Goal: Check status: Check status

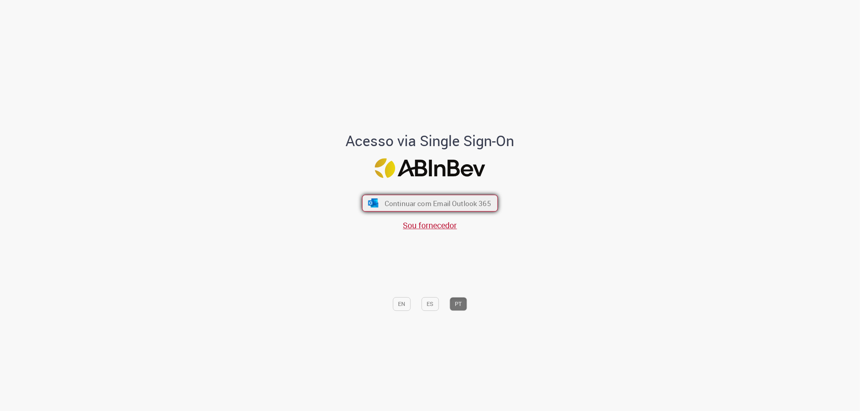
click at [371, 201] on img "submit" at bounding box center [373, 203] width 12 height 9
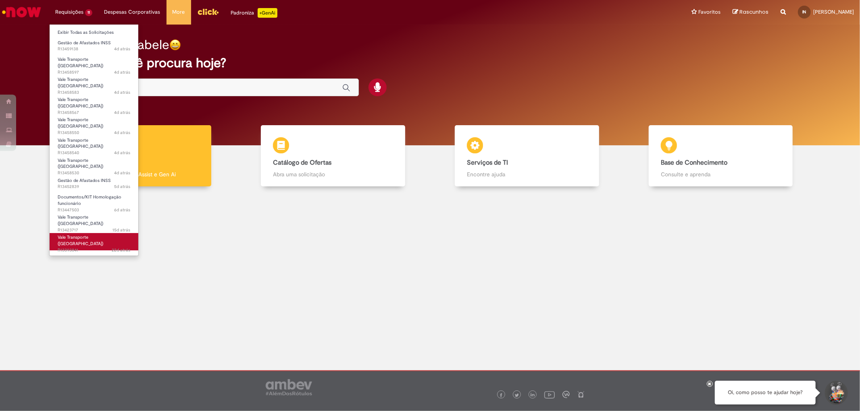
click at [89, 235] on span "Vale Transporte ([GEOGRAPHIC_DATA])" at bounding box center [81, 241] width 46 height 12
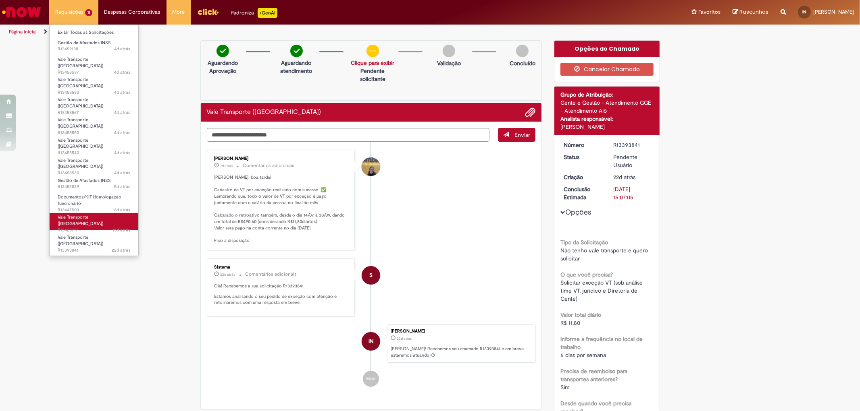
click at [91, 213] on link "Vale Transporte (VT) 15d atrás 15 dias atrás R13423717" at bounding box center [94, 221] width 89 height 17
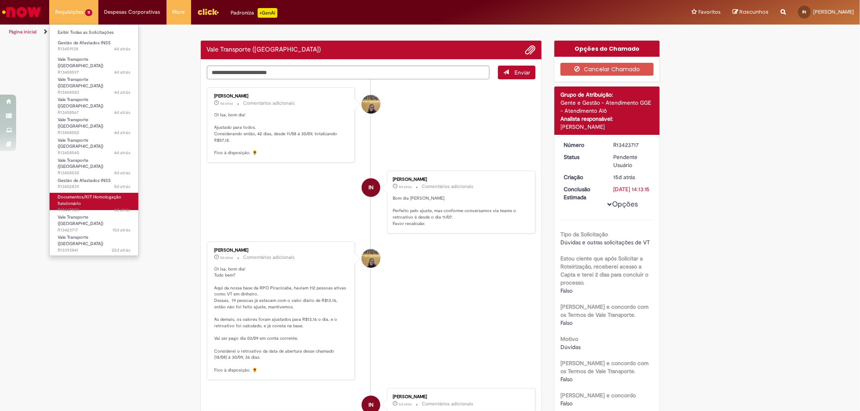
click at [90, 193] on link "Documentos/KIT Homologação funcionário 6d atrás 6 dias atrás R13447503" at bounding box center [94, 201] width 89 height 17
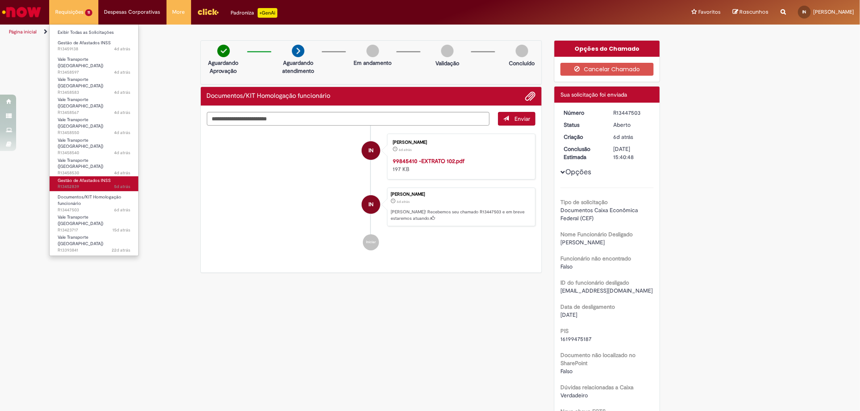
click at [87, 178] on span "Gestão de Afastados INSS" at bounding box center [84, 181] width 53 height 6
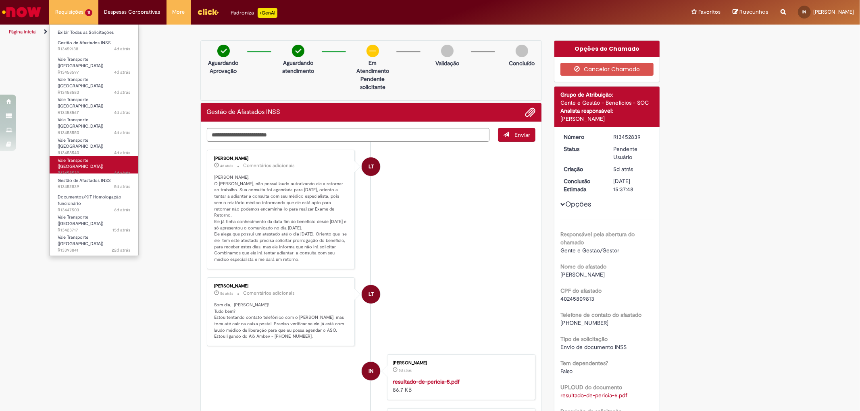
click at [97, 158] on span "Vale Transporte ([GEOGRAPHIC_DATA])" at bounding box center [81, 164] width 46 height 12
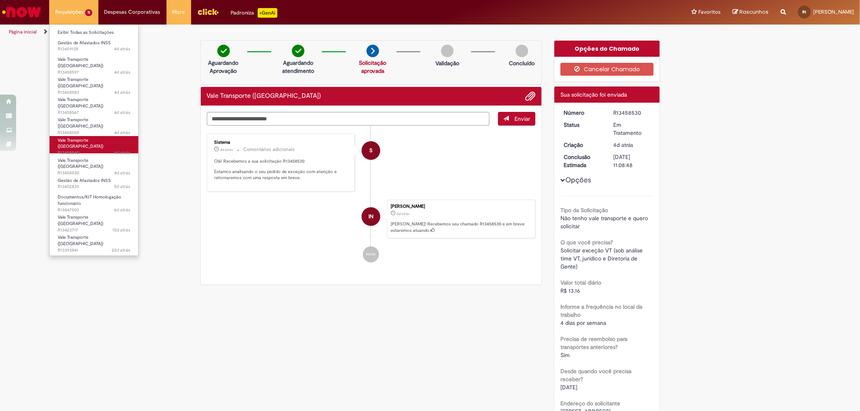
click at [97, 150] on span "4d atrás 4 dias atrás R13458540" at bounding box center [94, 153] width 73 height 6
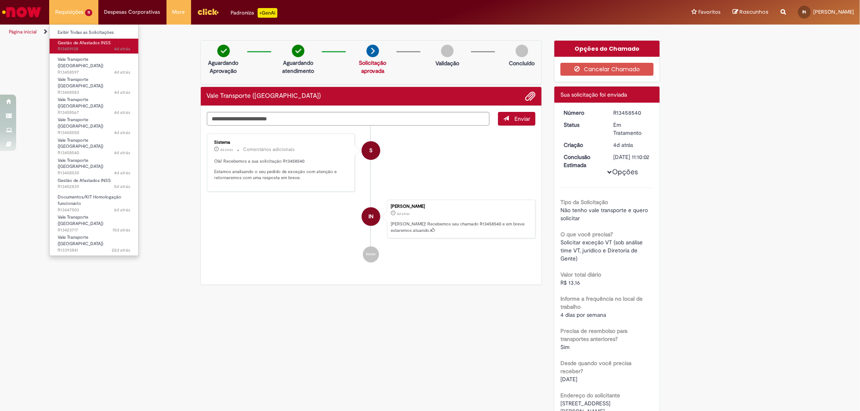
click at [97, 43] on span "Gestão de Afastados INSS" at bounding box center [84, 43] width 53 height 6
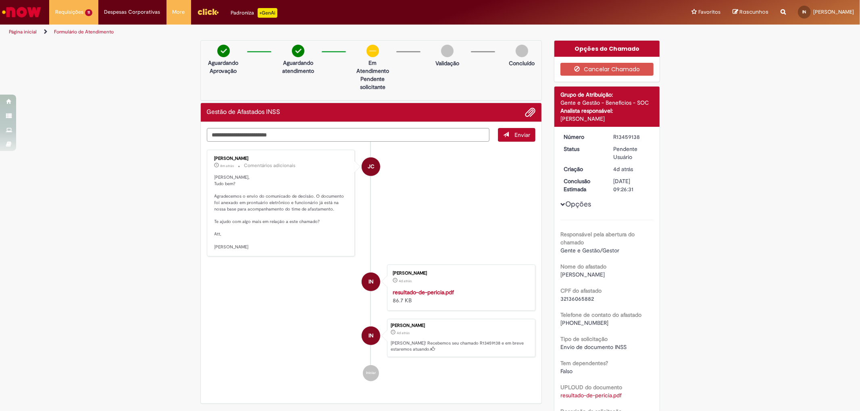
click at [31, 12] on img "Ir para a Homepage" at bounding box center [22, 12] width 42 height 16
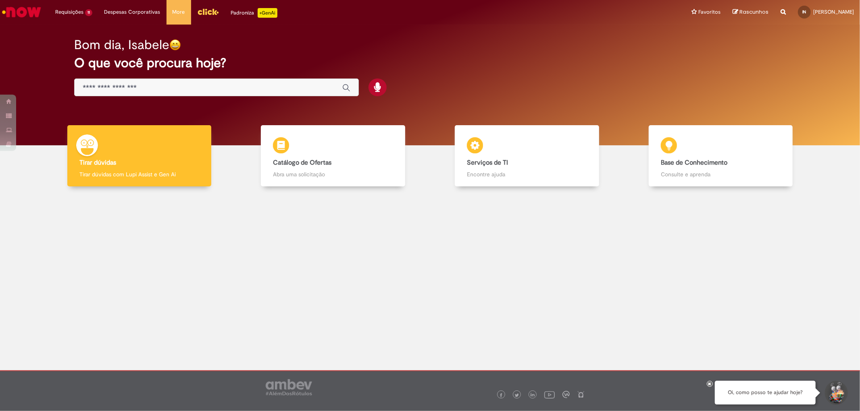
click at [306, 260] on div at bounding box center [430, 263] width 848 height 140
